Goal: Information Seeking & Learning: Learn about a topic

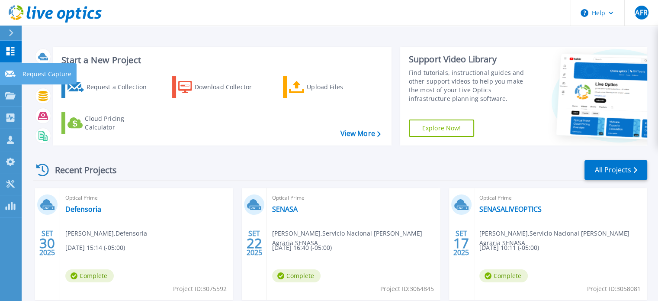
click at [31, 74] on p "Request Capture" at bounding box center [46, 74] width 49 height 22
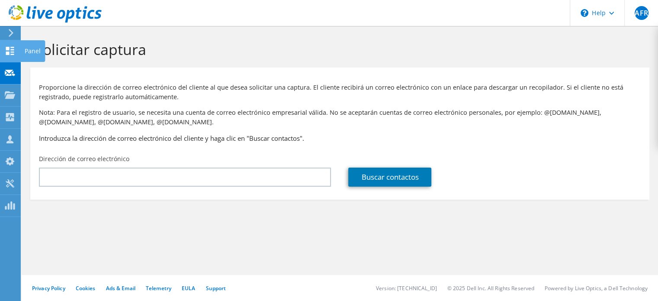
click at [10, 50] on icon at bounding box center [10, 51] width 10 height 8
click at [40, 53] on div "Panel" at bounding box center [32, 51] width 25 height 22
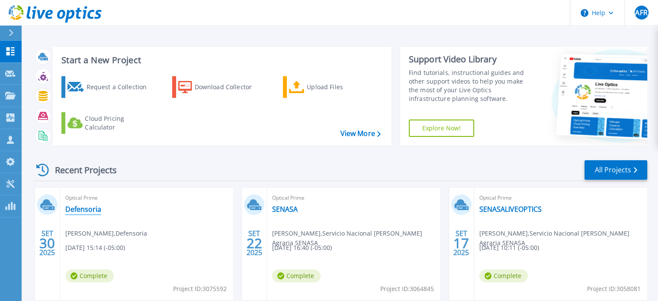
click at [96, 211] on link "Defensoria" at bounding box center [83, 209] width 36 height 9
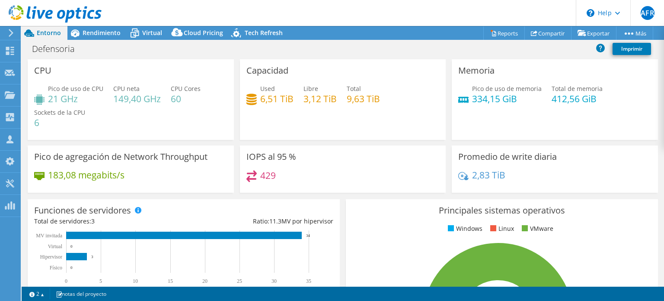
click at [52, 99] on h4 "21 GHz" at bounding box center [75, 99] width 55 height 10
drag, startPoint x: 52, startPoint y: 98, endPoint x: 84, endPoint y: 98, distance: 32.0
click at [84, 98] on h4 "21 GHz" at bounding box center [75, 99] width 55 height 10
click at [85, 103] on h4 "21 GHz" at bounding box center [75, 99] width 55 height 10
drag, startPoint x: 661, startPoint y: 2, endPoint x: 470, endPoint y: 13, distance: 191.9
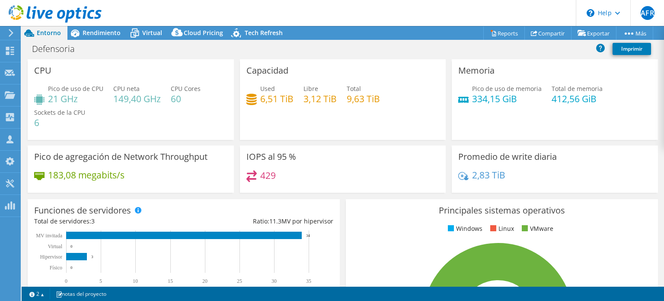
click at [470, 13] on header "AFR Miembro del equipo Andres Feria Ramos aferia@equanti.com gtp.com.pe My Prof…" at bounding box center [332, 13] width 664 height 26
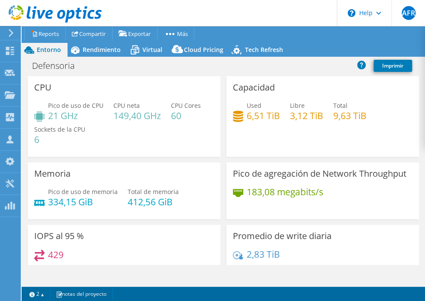
click at [77, 115] on h4 "21 GHz" at bounding box center [75, 116] width 55 height 10
click at [67, 115] on h4 "21 GHz" at bounding box center [75, 116] width 55 height 10
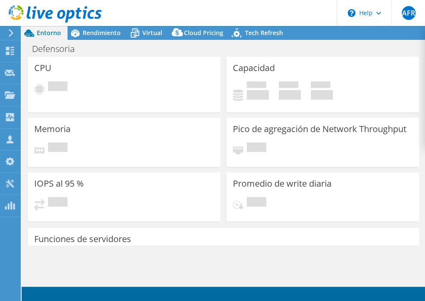
select select "USD"
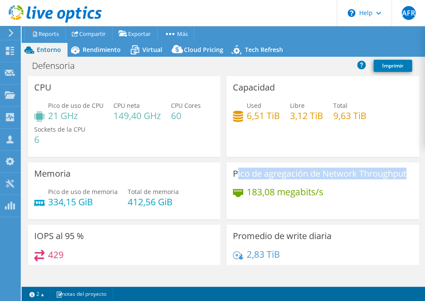
drag, startPoint x: 232, startPoint y: 172, endPoint x: 403, endPoint y: 168, distance: 170.9
click at [403, 169] on h3 "Pico de agregación de Network Throughput" at bounding box center [319, 174] width 173 height 10
copy h3 "ico de agregación de Network Throughput"
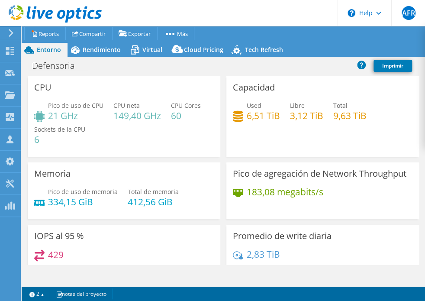
click at [322, 194] on div "183,08 megabits/s" at bounding box center [322, 196] width 179 height 18
